Goal: Find specific page/section: Find specific page/section

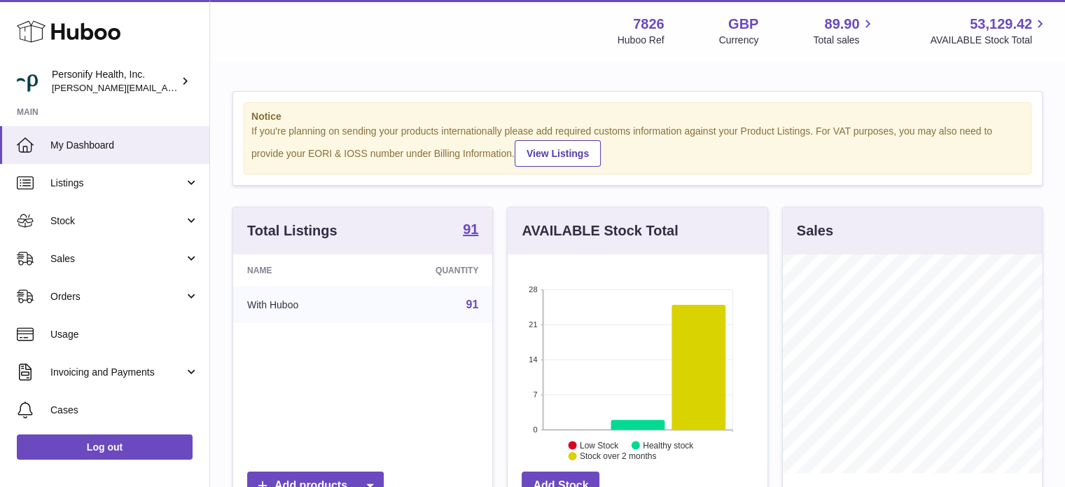
scroll to position [219, 260]
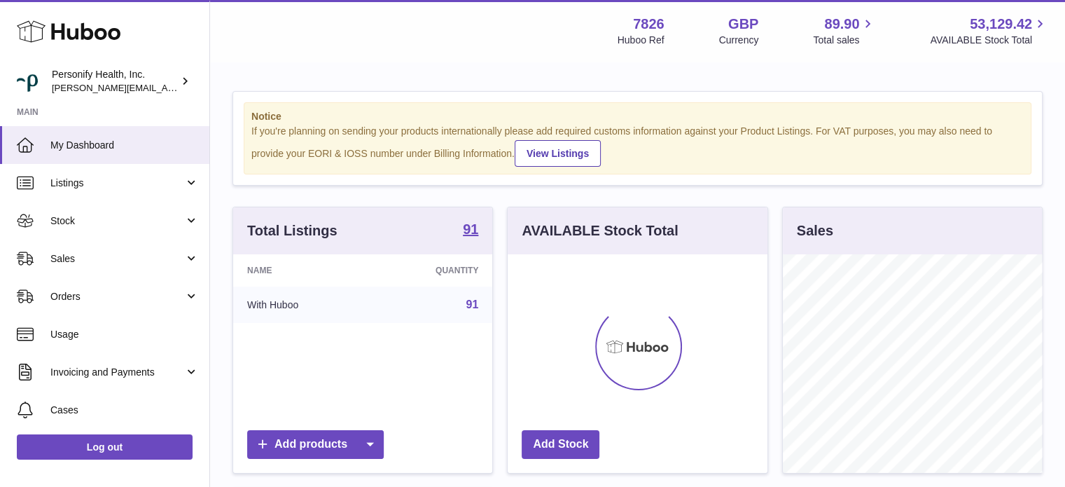
scroll to position [219, 260]
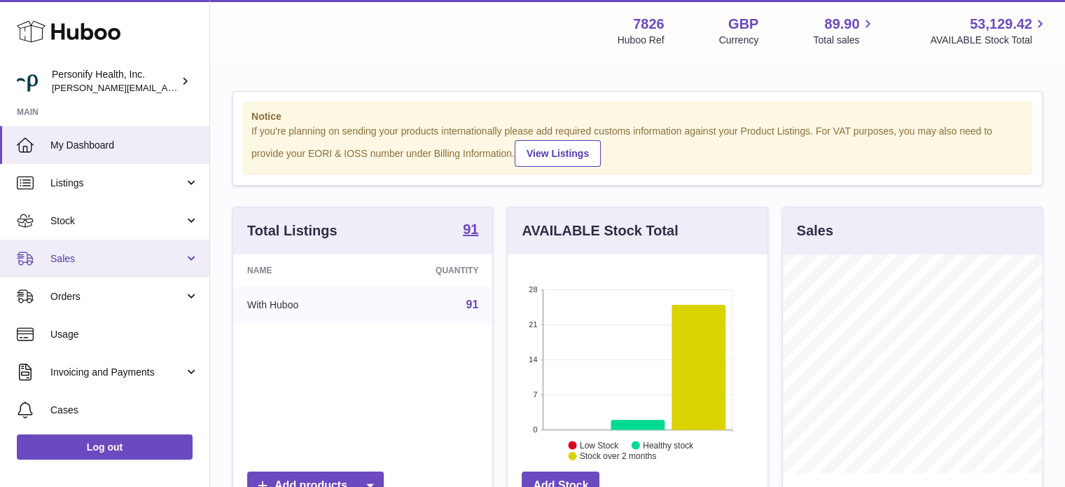
click at [78, 252] on span "Sales" at bounding box center [117, 258] width 134 height 13
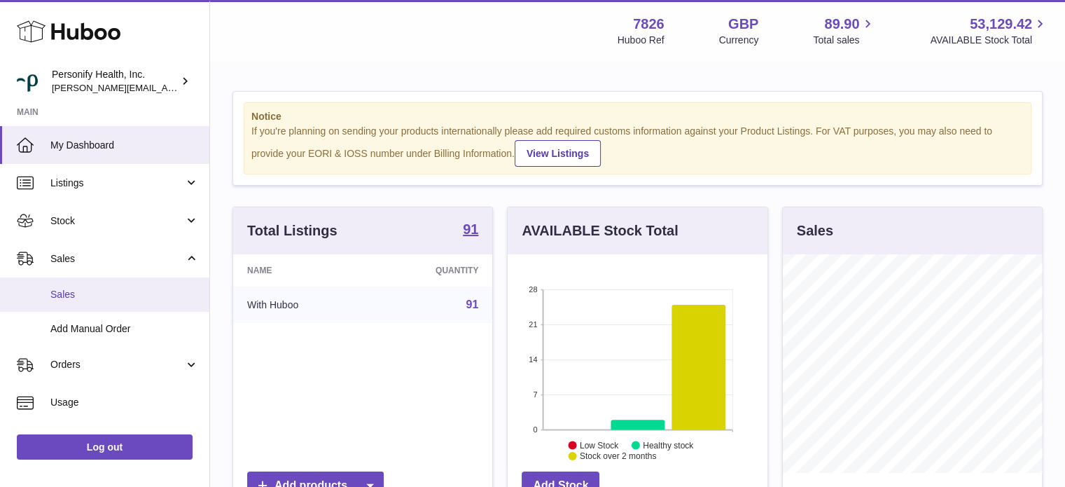
click at [89, 296] on span "Sales" at bounding box center [124, 294] width 148 height 13
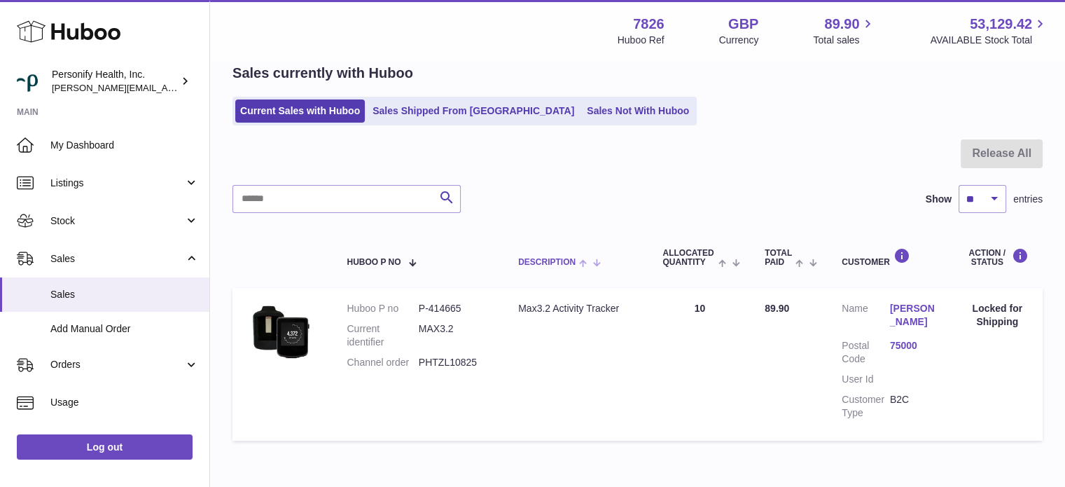
scroll to position [146, 0]
